Goal: Task Accomplishment & Management: Complete application form

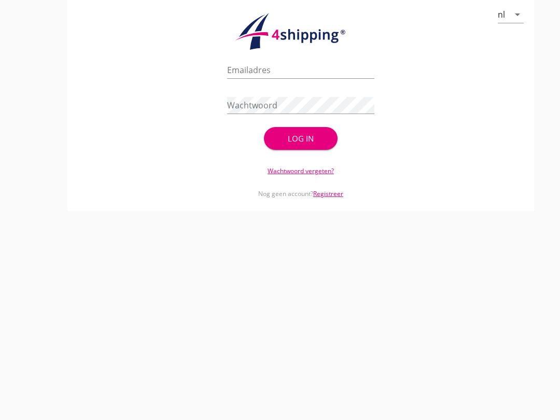
click at [282, 76] on input "Emailadres" at bounding box center [300, 70] width 147 height 17
click at [258, 391] on div "cancel You are impersonating another user. nl arrow_drop_down check_circle Uw a…" at bounding box center [300, 210] width 518 height 420
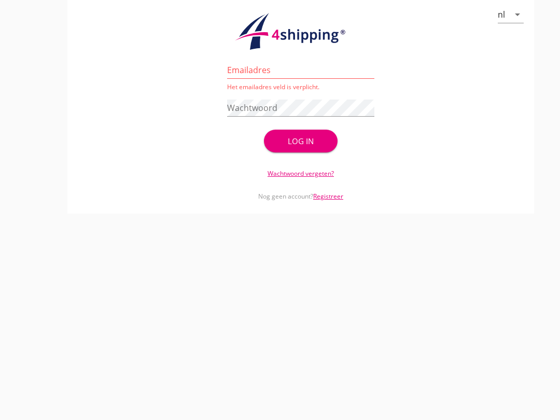
click at [279, 305] on div "cancel You are impersonating another user. nl arrow_drop_down check_circle Uw a…" at bounding box center [300, 210] width 518 height 420
click at [280, 78] on input "Emailadres" at bounding box center [300, 70] width 147 height 17
type input "[EMAIL_ADDRESS][DOMAIN_NAME]"
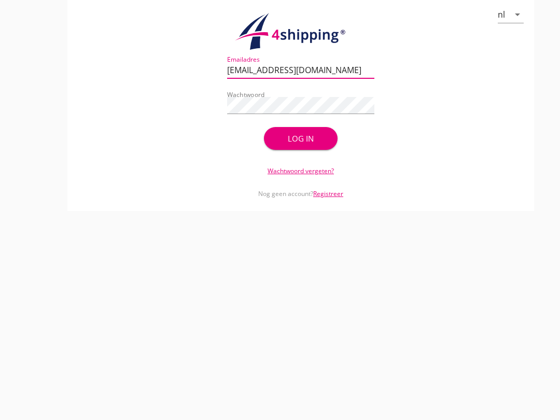
click at [322, 150] on button "Log in" at bounding box center [301, 138] width 74 height 23
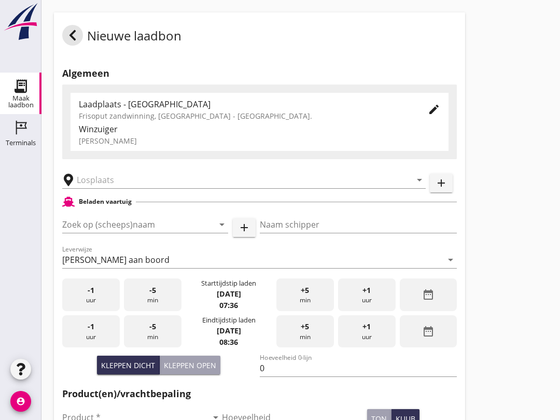
click at [101, 232] on input "Zoek op (scheeps)naam" at bounding box center [130, 224] width 137 height 17
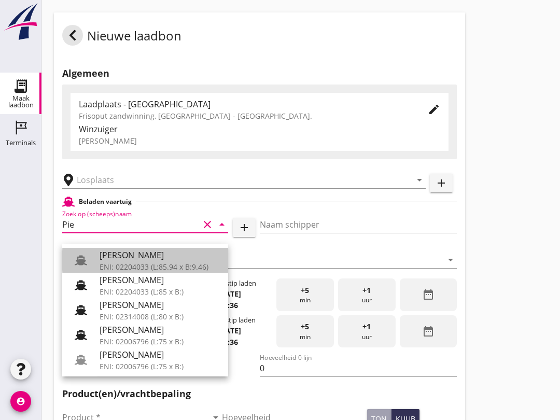
click at [148, 257] on div "[PERSON_NAME]" at bounding box center [160, 255] width 120 height 12
type input "[PERSON_NAME]"
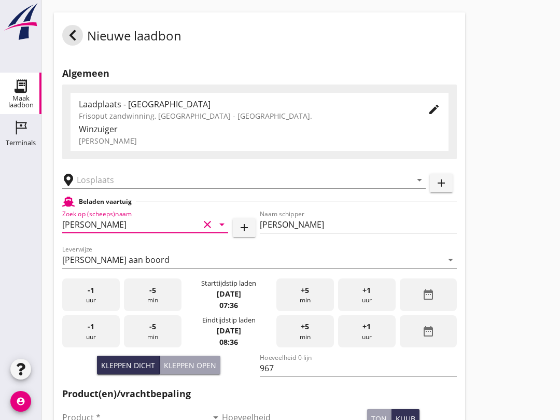
click at [198, 371] on div "Kleppen open" at bounding box center [190, 365] width 52 height 11
type input "793"
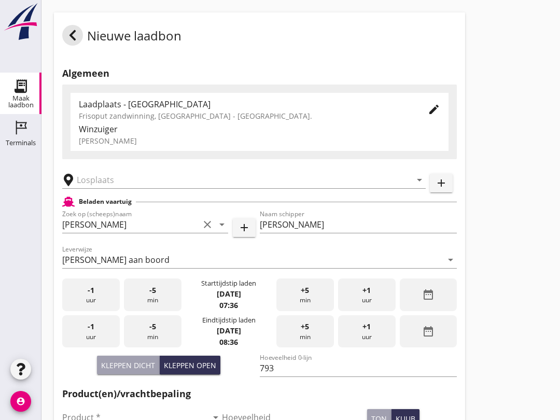
click at [106, 188] on input "text" at bounding box center [237, 180] width 320 height 17
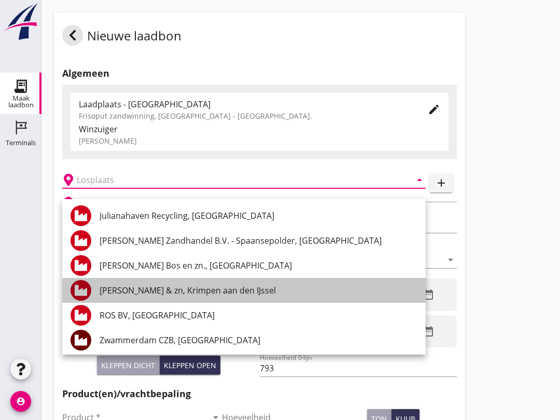
click at [198, 294] on div "[PERSON_NAME] & zn, Krimpen aan den IJssel" at bounding box center [259, 290] width 318 height 12
type input "[PERSON_NAME] & zn, Krimpen aan den IJssel"
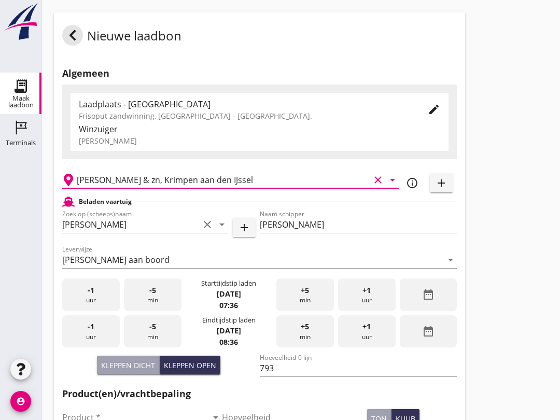
click at [431, 301] on icon "date_range" at bounding box center [428, 294] width 12 height 12
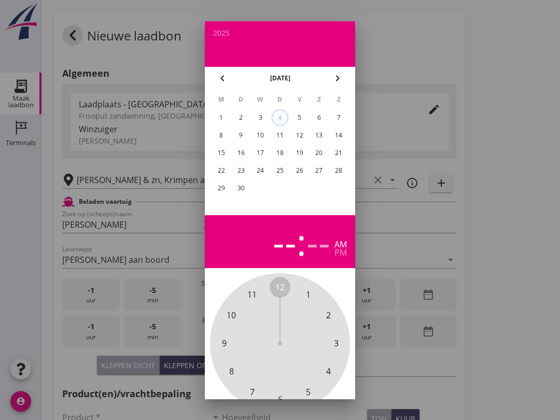
click at [263, 117] on div "3" at bounding box center [260, 117] width 17 height 17
click at [260, 117] on div "3" at bounding box center [260, 117] width 17 height 17
click at [261, 114] on div "3" at bounding box center [260, 117] width 17 height 17
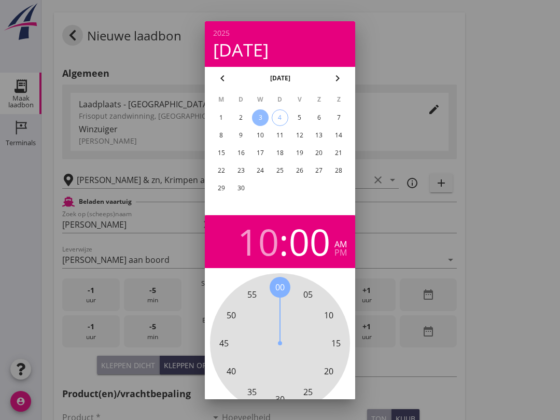
click at [521, 199] on div at bounding box center [280, 210] width 560 height 420
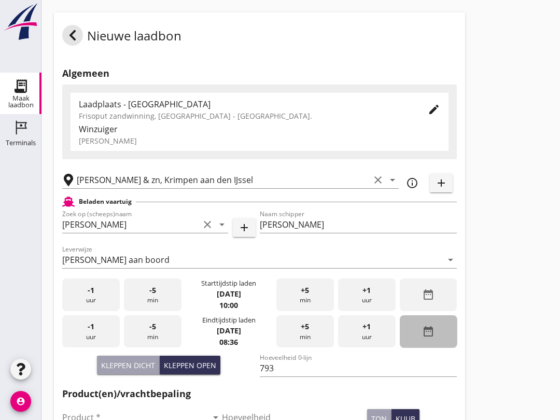
click at [435, 343] on div "date_range" at bounding box center [429, 331] width 58 height 33
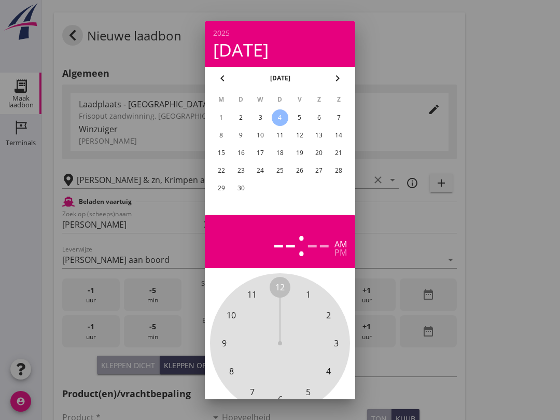
click at [261, 116] on div "3" at bounding box center [260, 117] width 17 height 17
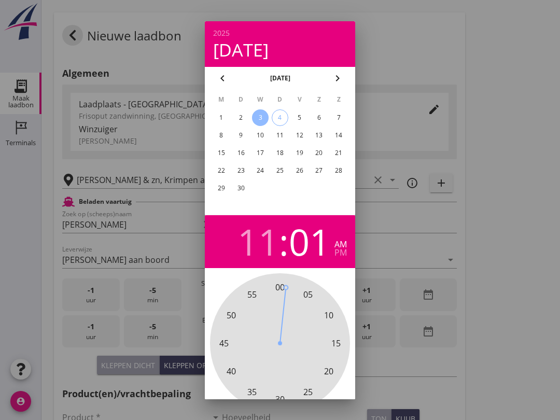
click at [510, 220] on div at bounding box center [280, 210] width 560 height 420
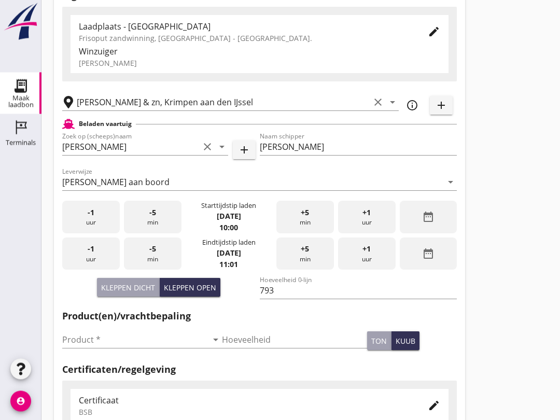
scroll to position [71, 0]
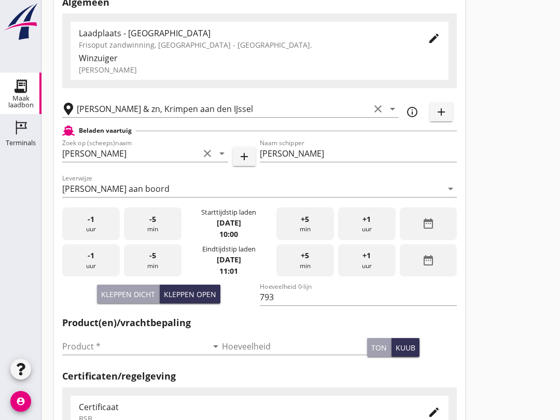
click at [111, 354] on input "Product *" at bounding box center [134, 346] width 145 height 17
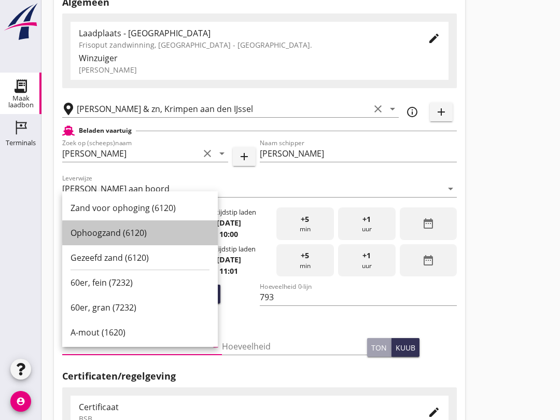
click at [145, 229] on div "Ophoogzand (6120)" at bounding box center [139, 232] width 139 height 12
type input "Ophoogzand (6120)"
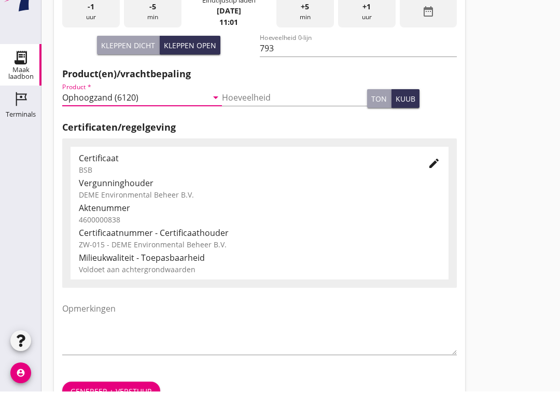
scroll to position [330, 0]
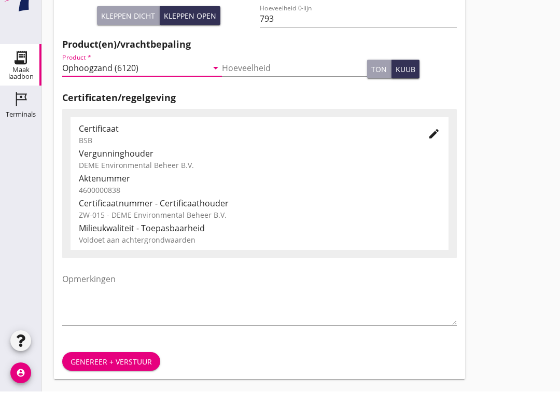
click at [132, 385] on div "Genereer + verstuur" at bounding box center [110, 390] width 81 height 11
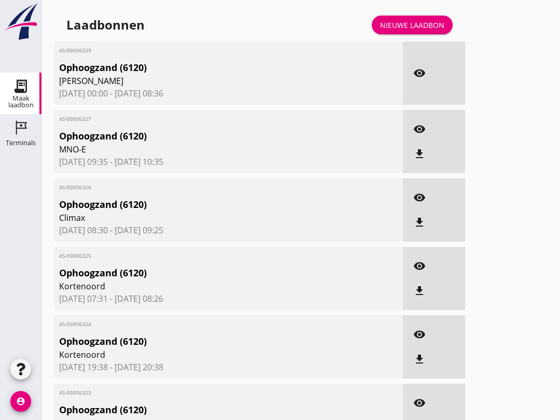
click at [425, 79] on icon "visibility" at bounding box center [419, 73] width 12 height 12
